Goal: Information Seeking & Learning: Understand process/instructions

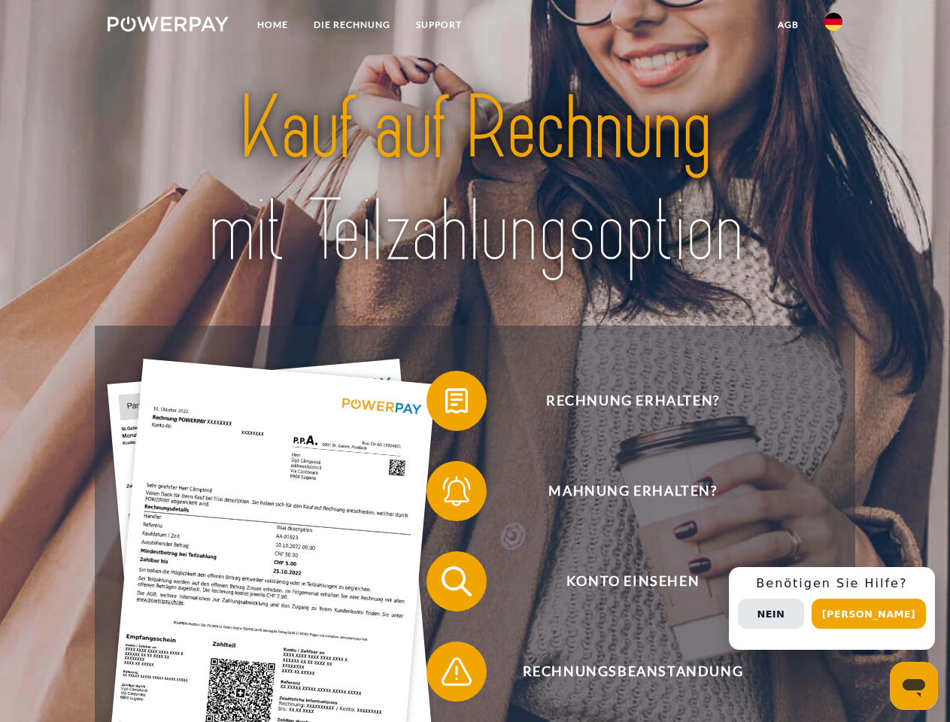
click at [168, 26] on img at bounding box center [168, 24] width 121 height 15
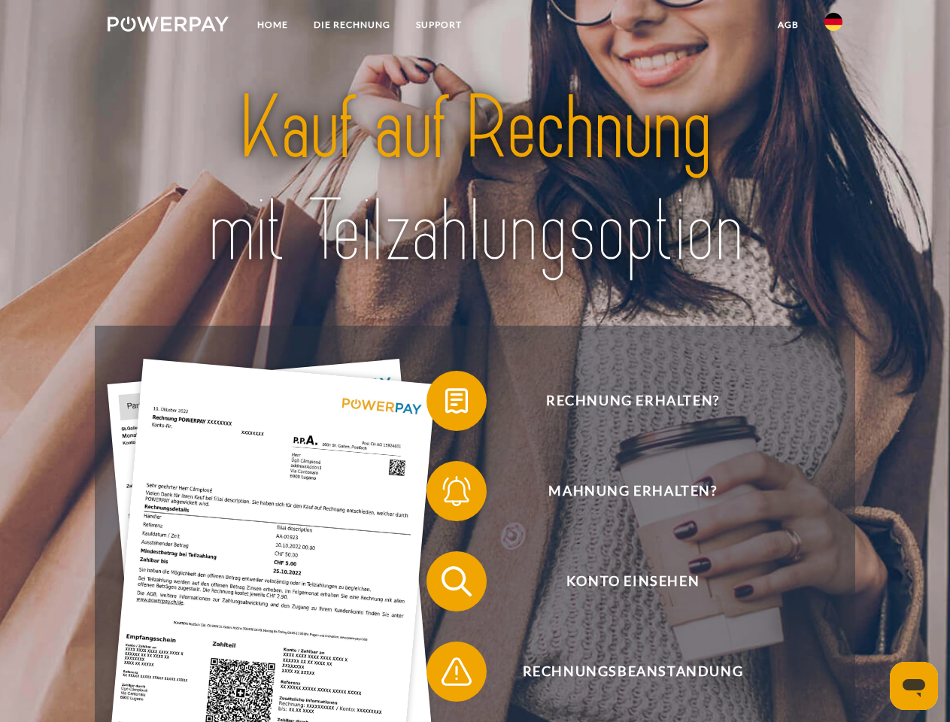
click at [834, 26] on img at bounding box center [834, 22] width 18 height 18
click at [788, 25] on link "agb" at bounding box center [788, 24] width 47 height 27
click at [445, 404] on span at bounding box center [433, 400] width 75 height 75
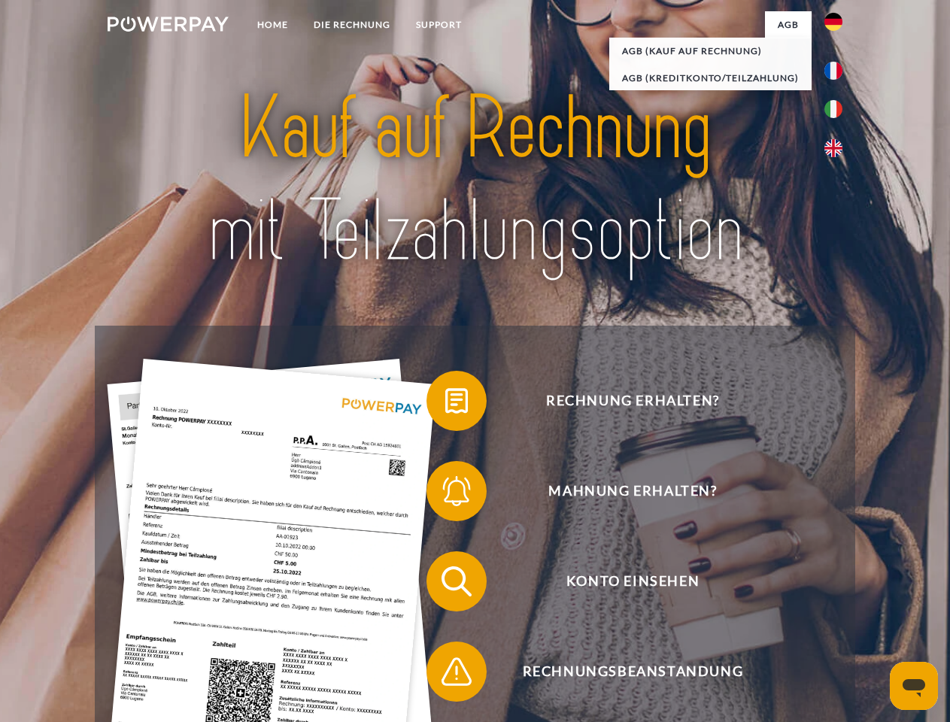
click at [445, 494] on span at bounding box center [433, 491] width 75 height 75
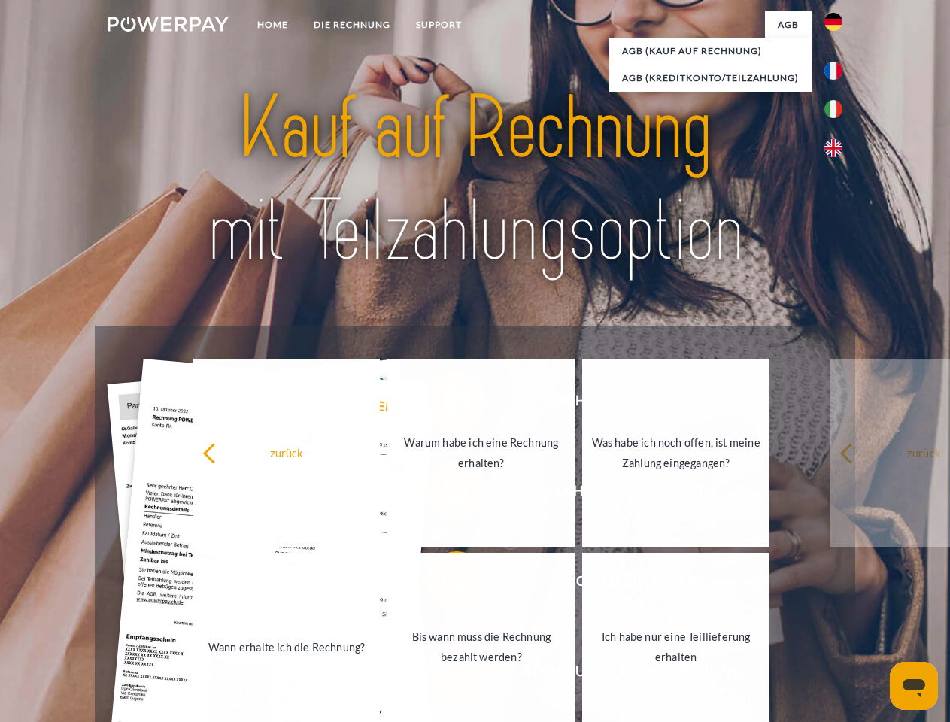
click at [445, 585] on link "Bis wann muss die Rechnung bezahlt werden?" at bounding box center [480, 647] width 187 height 188
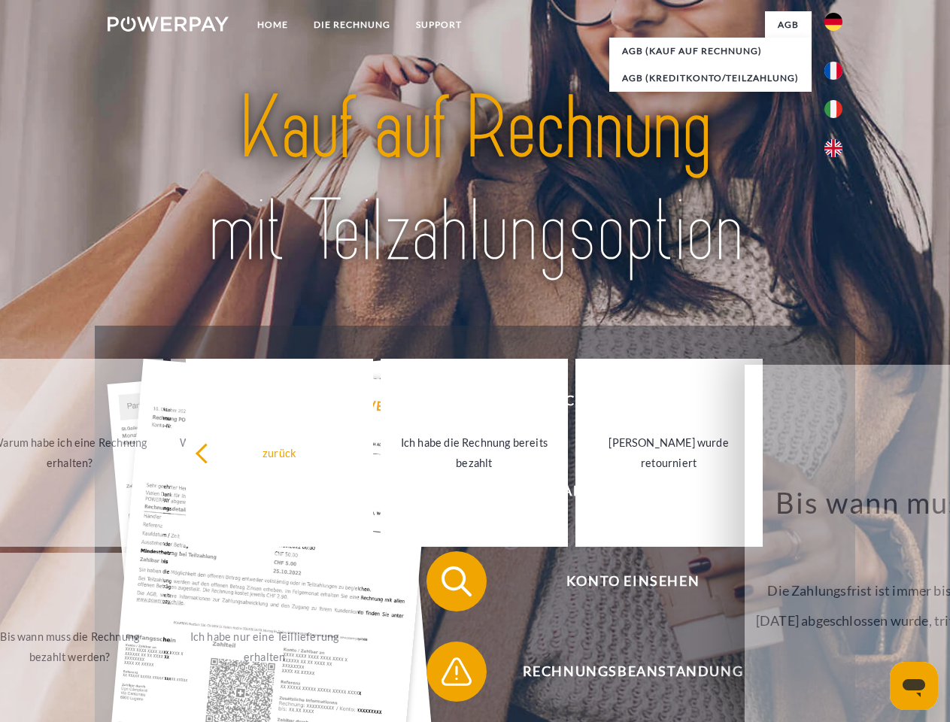
click at [445, 675] on span at bounding box center [433, 671] width 75 height 75
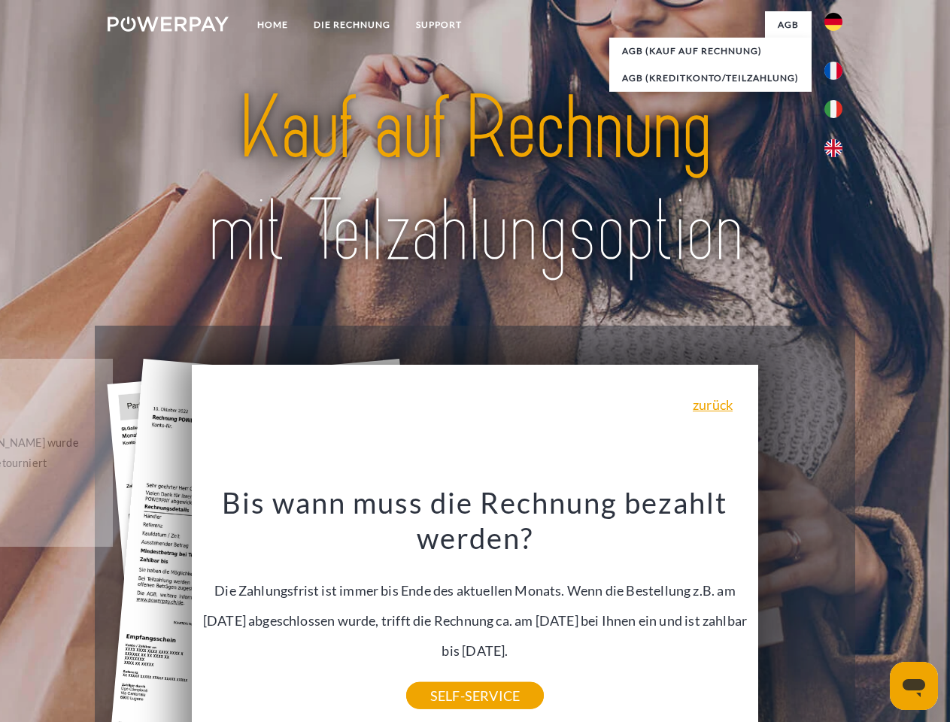
click at [837, 609] on div "Rechnung erhalten? Mahnung erhalten? Konto einsehen" at bounding box center [475, 627] width 760 height 602
click at [800, 612] on span "Konto einsehen" at bounding box center [632, 581] width 369 height 60
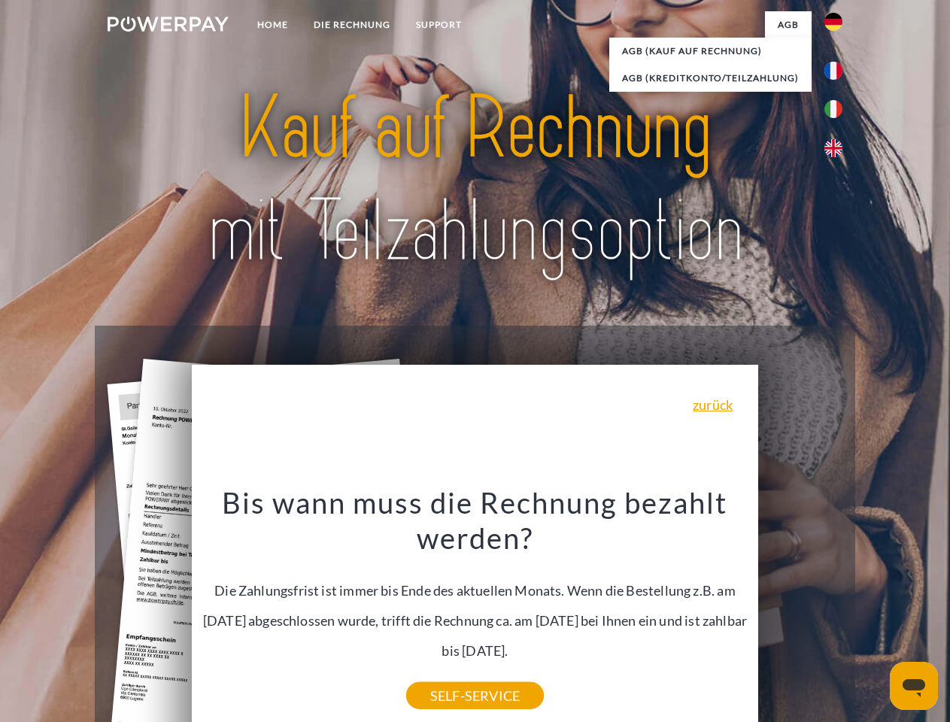
click at [874, 614] on header "Home DIE RECHNUNG SUPPORT" at bounding box center [475, 519] width 950 height 1039
